Goal: Book appointment/travel/reservation

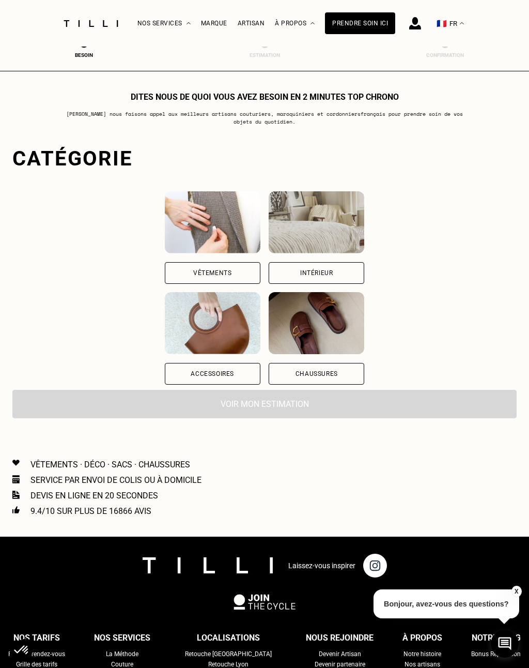
click at [191, 375] on div "Accessoires" at bounding box center [212, 374] width 43 height 6
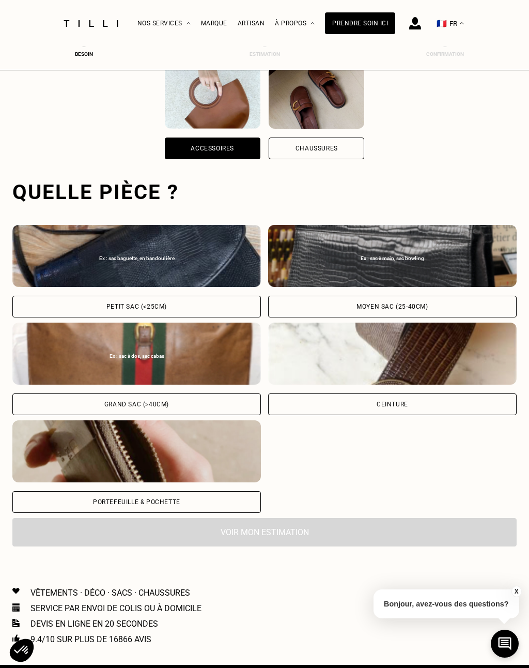
scroll to position [318, 0]
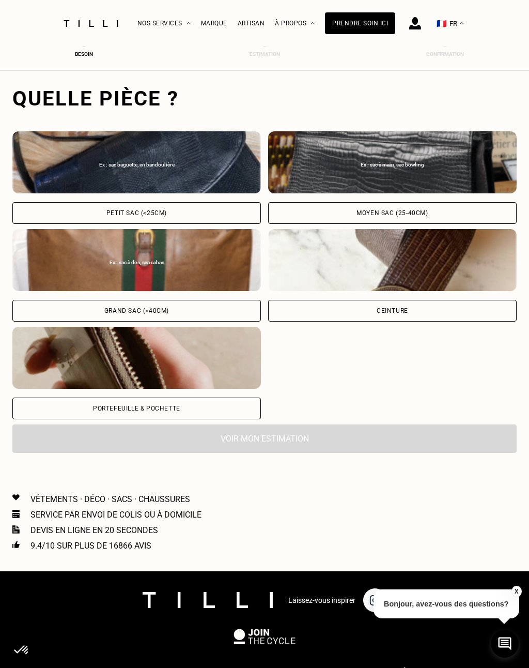
click at [153, 214] on div "Petit sac (<25cm)" at bounding box center [136, 213] width 60 height 6
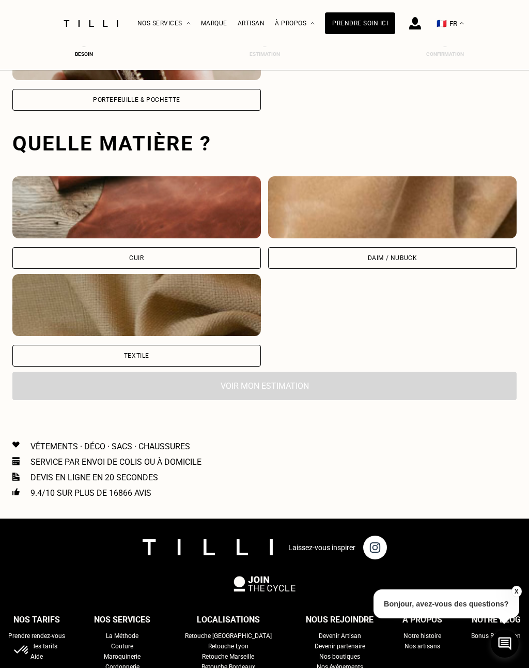
scroll to position [673, 0]
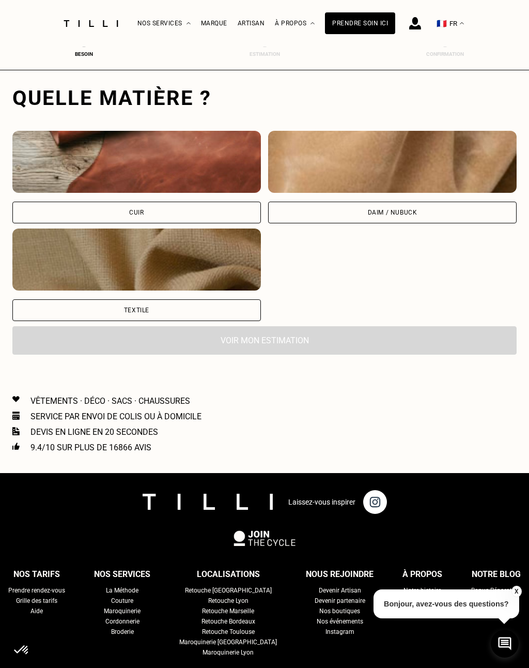
click at [141, 216] on div "Cuir" at bounding box center [136, 212] width 14 height 6
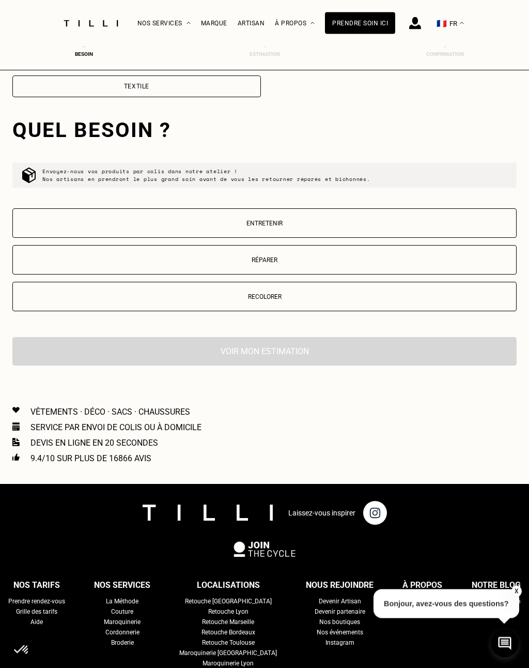
scroll to position [929, 0]
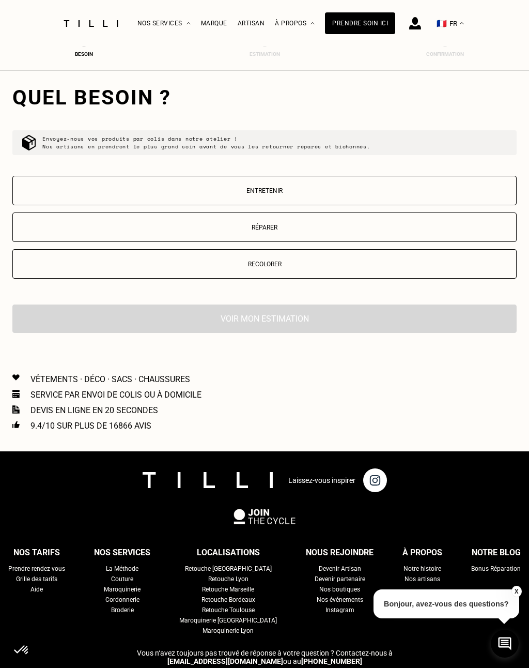
click at [278, 229] on p "Réparer" at bounding box center [264, 227] width 493 height 7
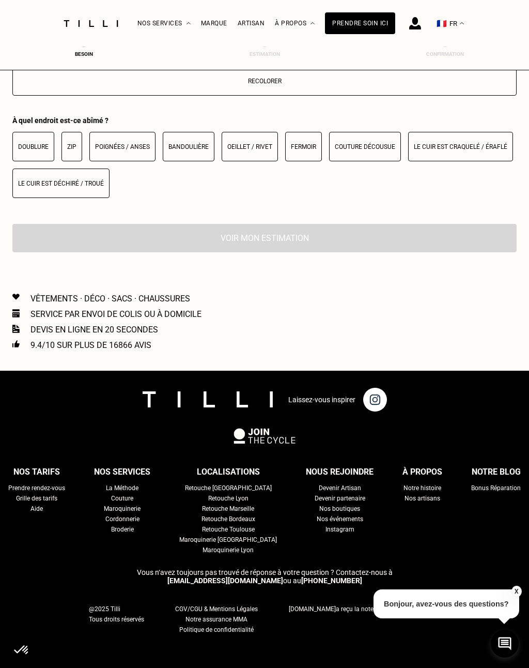
scroll to position [1135, 0]
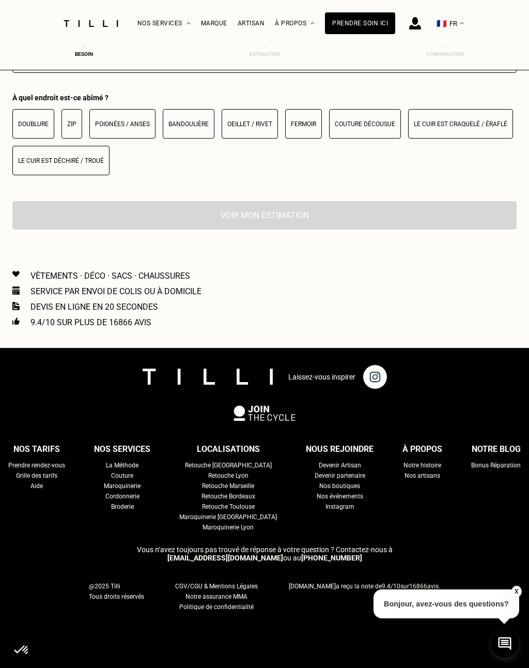
click at [192, 132] on button "Bandoulière" at bounding box center [189, 123] width 52 height 29
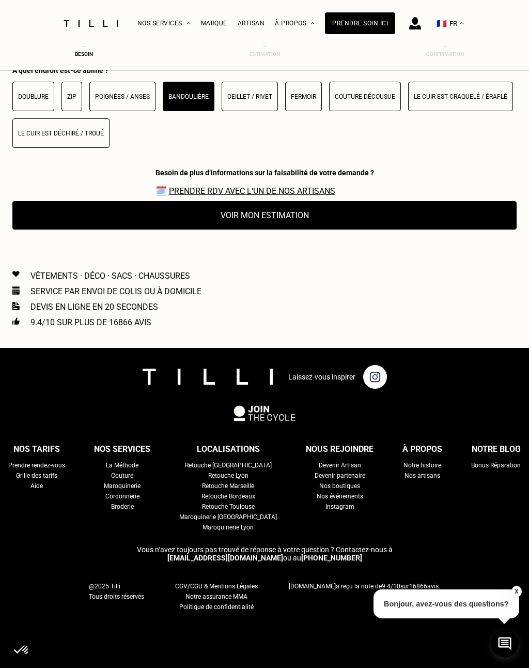
scroll to position [1166, 0]
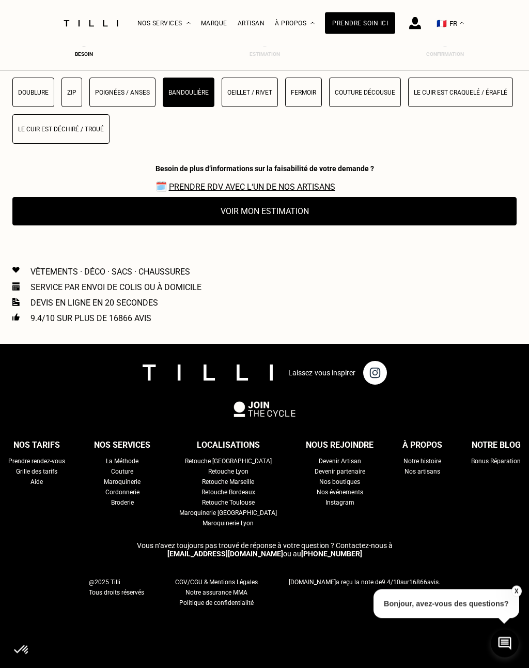
click at [285, 219] on button "Voir mon estimation" at bounding box center [264, 211] width 504 height 28
click at [458, 96] on p "Le cuir est craquelé / éraflé" at bounding box center [461, 92] width 94 height 7
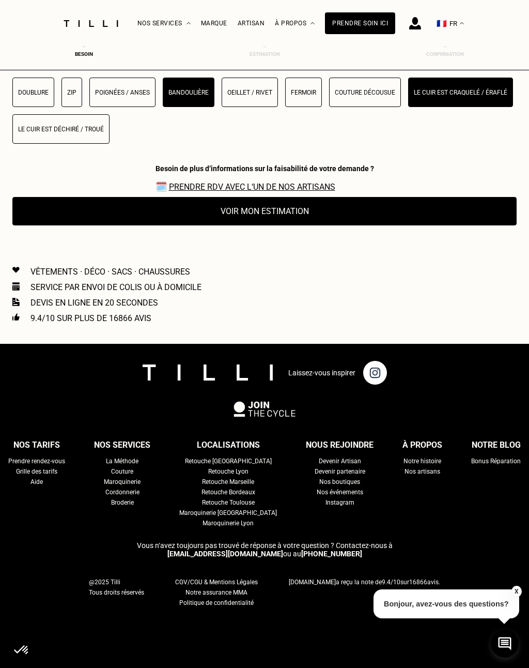
click at [369, 96] on p "Couture décousue" at bounding box center [365, 92] width 60 height 7
click at [467, 96] on p "Le cuir est craquelé / éraflé" at bounding box center [461, 92] width 94 height 7
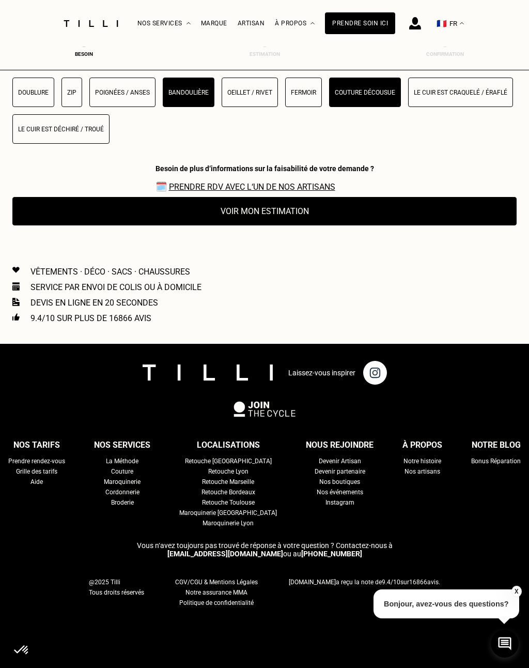
click at [365, 95] on p "Couture décousue" at bounding box center [365, 92] width 60 height 7
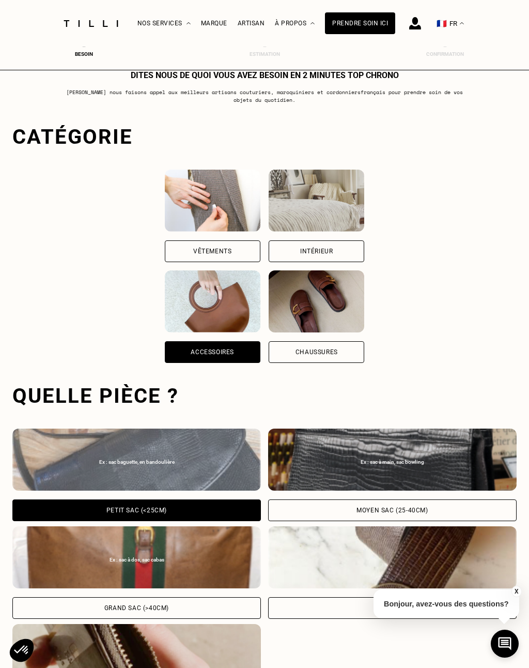
scroll to position [0, 0]
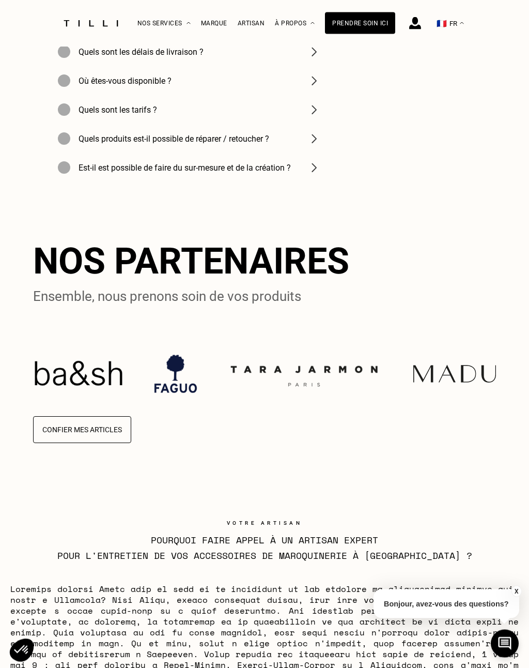
scroll to position [2067, 0]
